Goal: Information Seeking & Learning: Learn about a topic

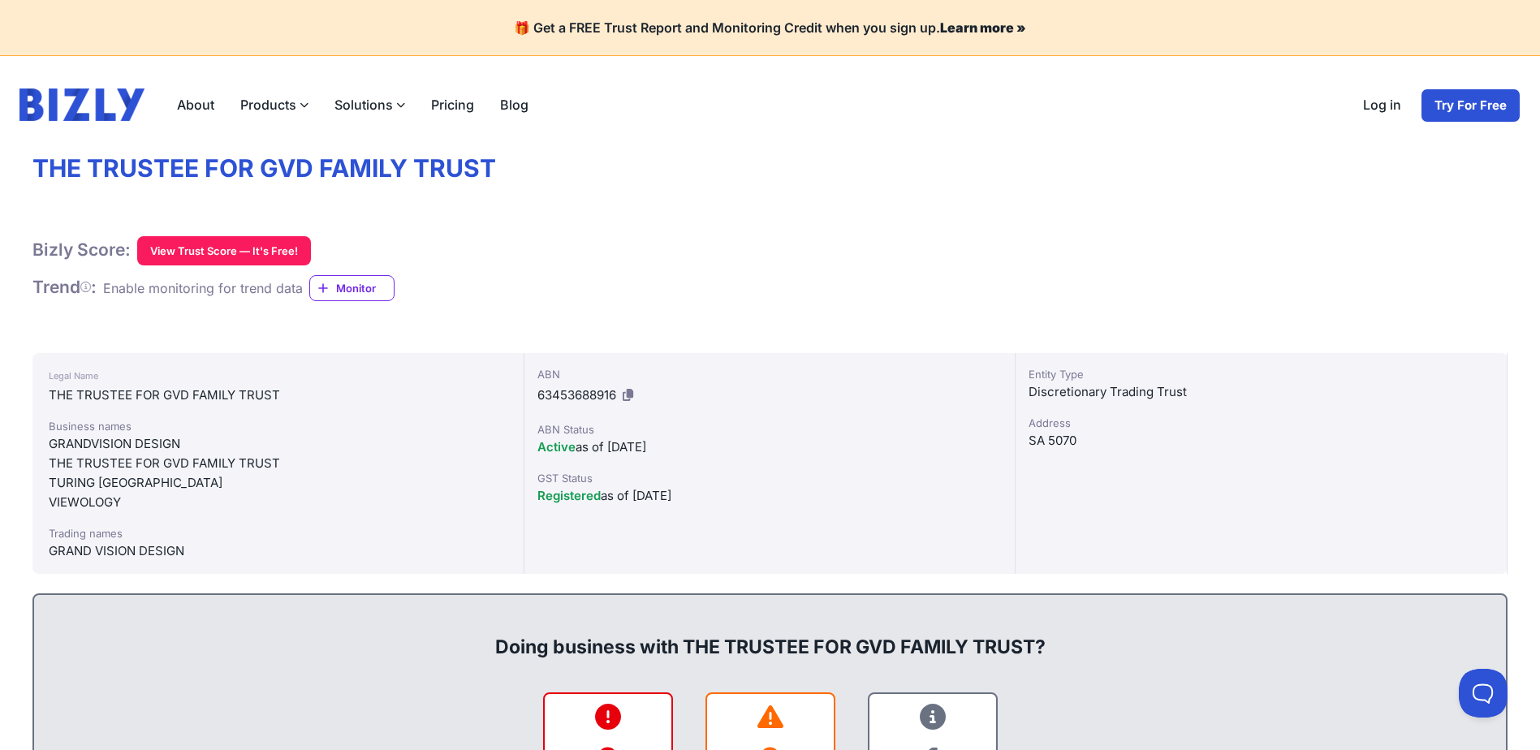
click at [93, 500] on div "VIEWOLOGY" at bounding box center [278, 502] width 459 height 19
copy div "VIEWOLOGY"
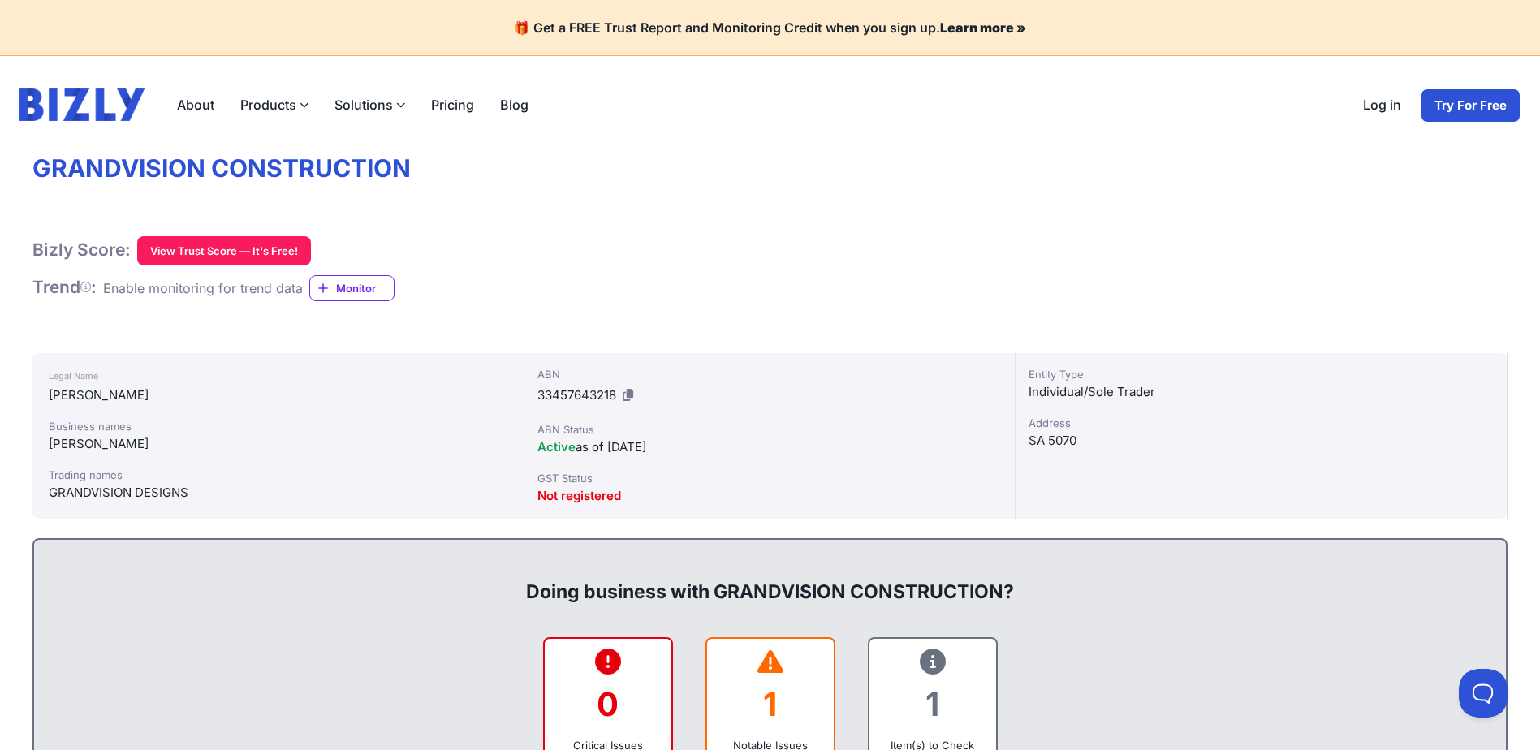
click at [377, 378] on div "Legal Name" at bounding box center [278, 375] width 459 height 19
